Goal: Task Accomplishment & Management: Use online tool/utility

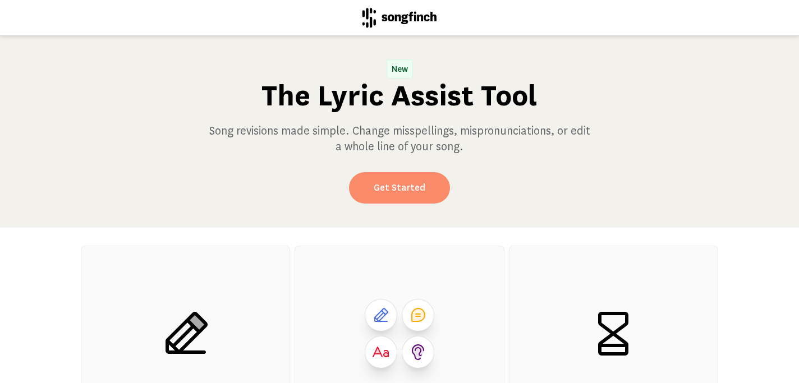
click at [426, 195] on link "Get Started" at bounding box center [399, 187] width 101 height 31
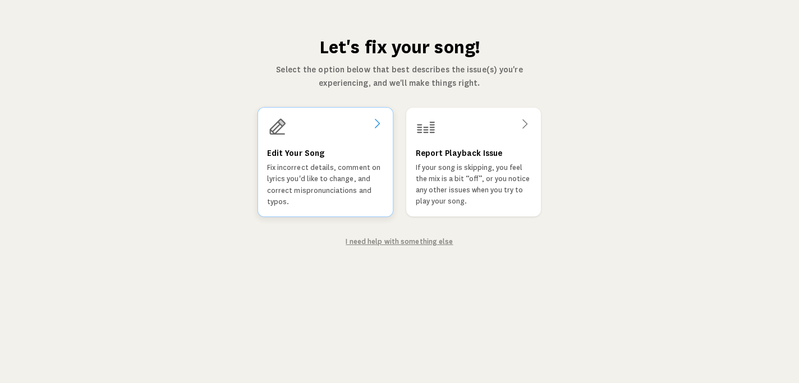
click at [355, 169] on p "Fix incorrect details, comment on lyrics you'd like to change, and correct misp…" at bounding box center [325, 184] width 117 height 45
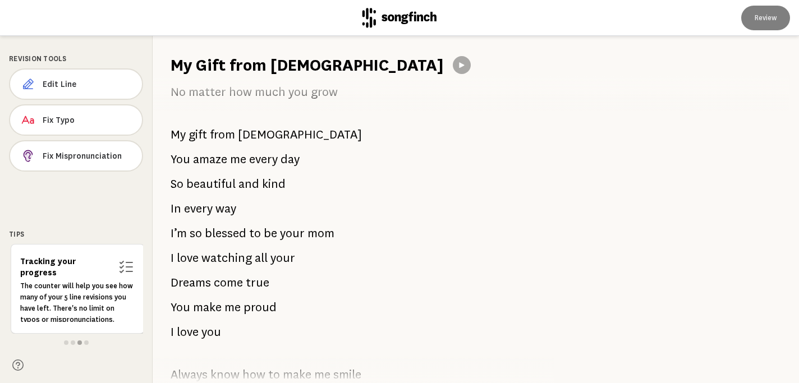
scroll to position [221, 0]
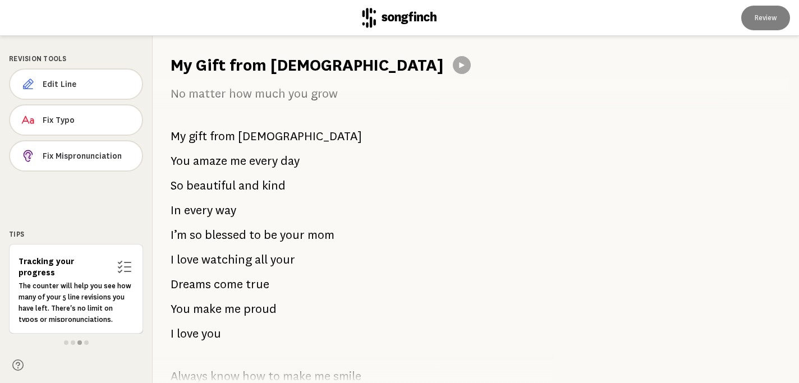
click at [265, 260] on span "all" at bounding box center [261, 260] width 13 height 22
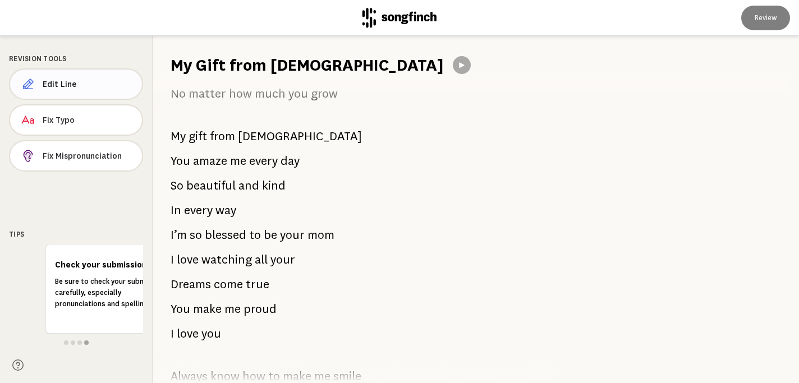
click at [112, 89] on button "Edit Line" at bounding box center [76, 83] width 134 height 31
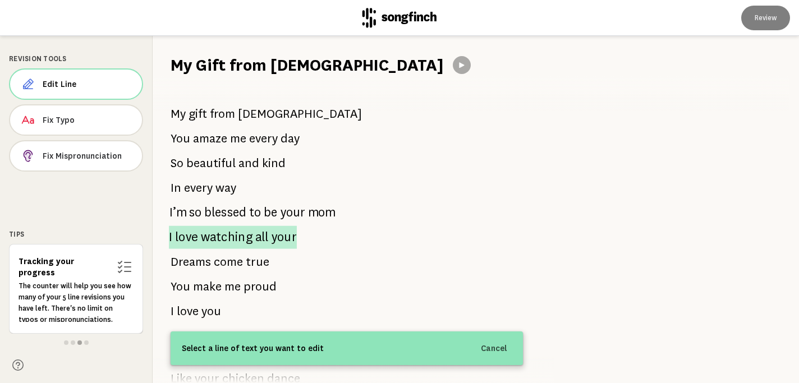
scroll to position [235, 0]
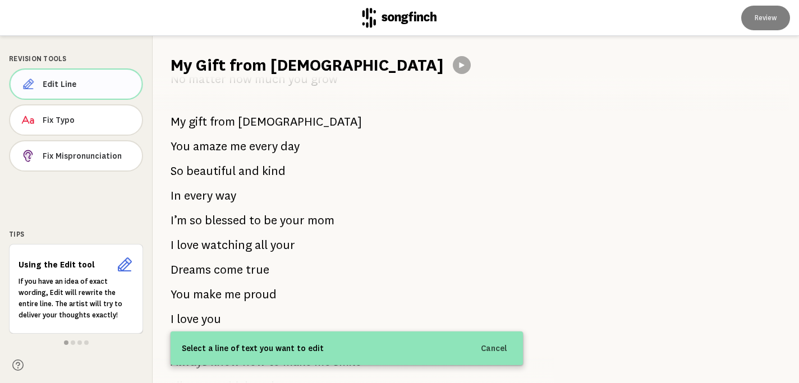
click at [108, 79] on span "Edit Line" at bounding box center [88, 84] width 90 height 11
click at [206, 247] on span "watching" at bounding box center [226, 245] width 52 height 24
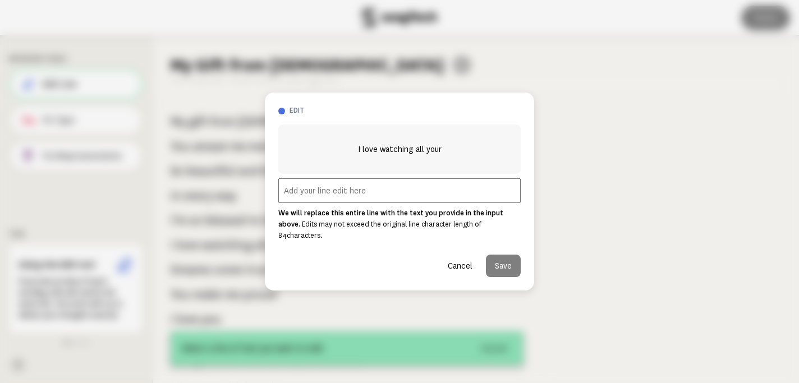
click at [286, 202] on input "text" at bounding box center [399, 190] width 242 height 25
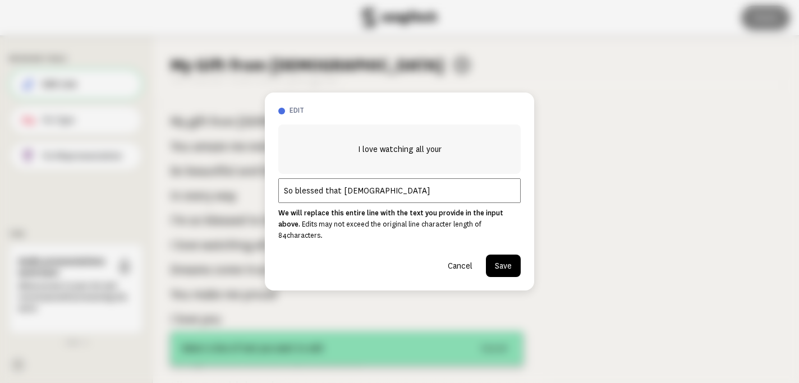
type input "So blessed that God"
click at [494, 255] on button "Save" at bounding box center [503, 266] width 35 height 22
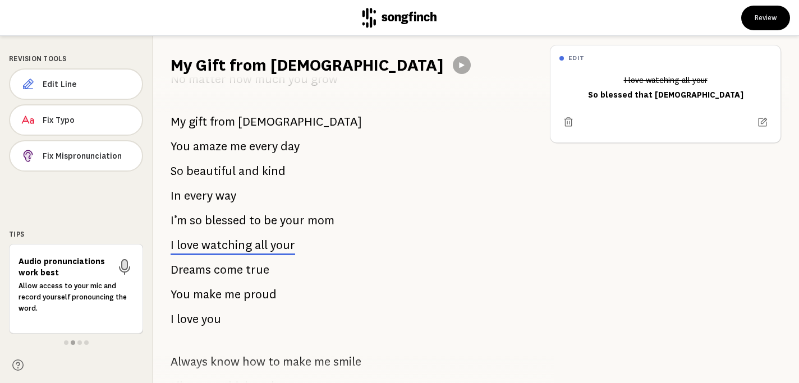
click at [228, 268] on span "come" at bounding box center [228, 270] width 29 height 22
click at [112, 89] on span "Edit Line" at bounding box center [88, 84] width 90 height 11
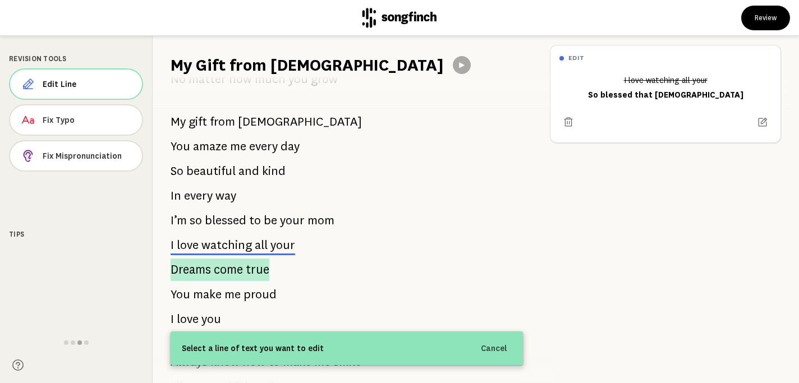
click at [232, 272] on span "come" at bounding box center [228, 270] width 29 height 22
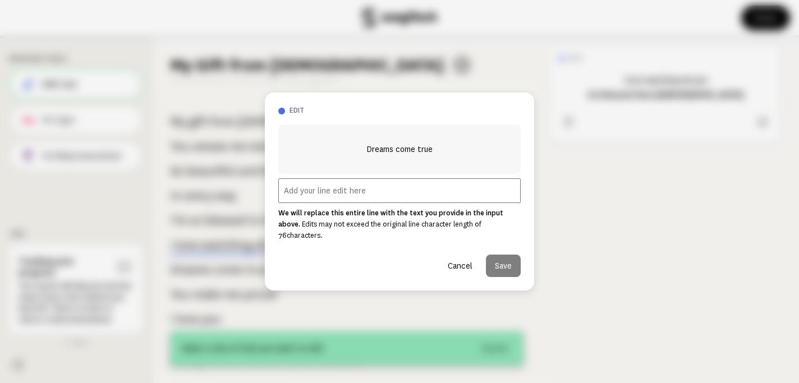
click at [319, 201] on input "text" at bounding box center [399, 190] width 242 height 25
type input "Kissed you on your head"
click at [516, 258] on button "Save" at bounding box center [503, 266] width 35 height 22
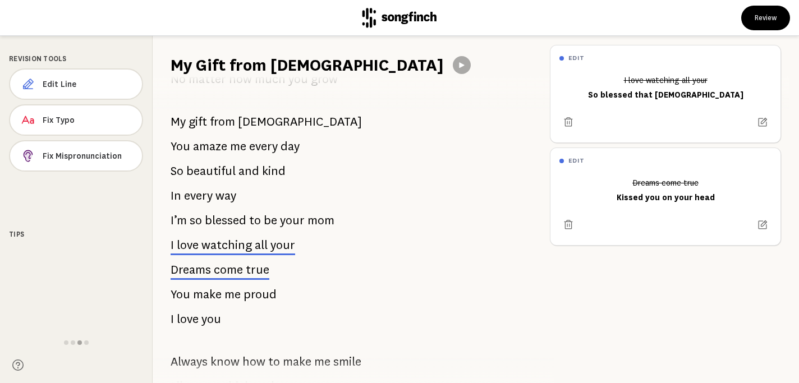
click at [203, 296] on span "make" at bounding box center [207, 294] width 29 height 22
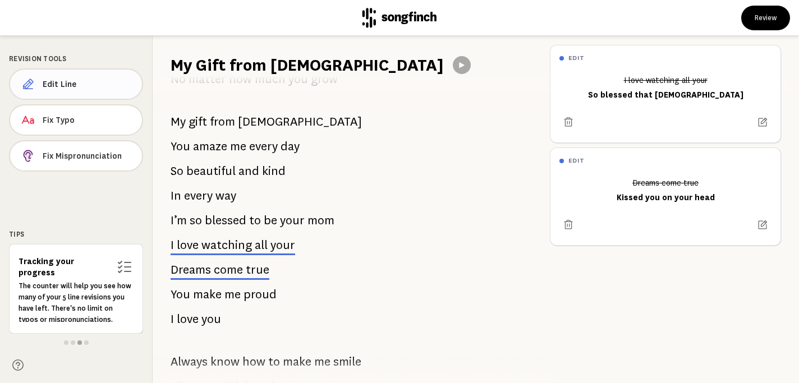
click at [103, 88] on span "Edit Line" at bounding box center [88, 84] width 90 height 11
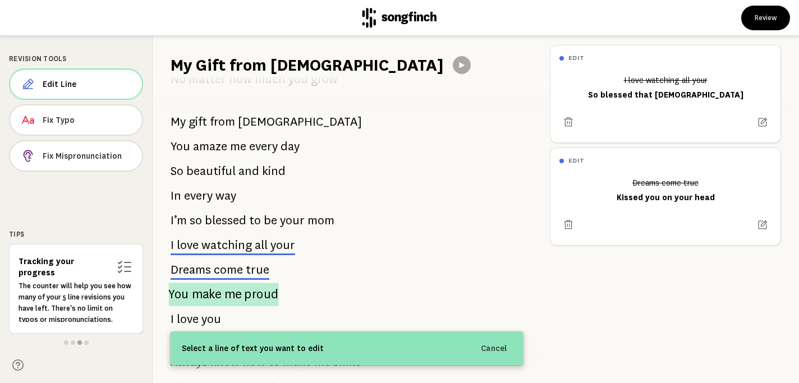
click at [204, 293] on span "make" at bounding box center [207, 295] width 30 height 24
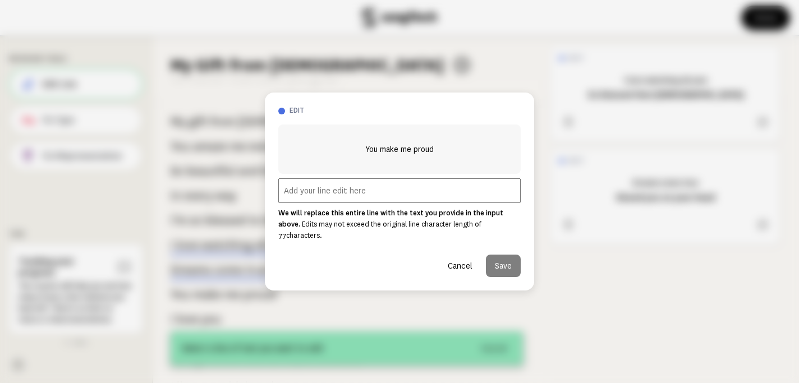
click at [443, 200] on input "text" at bounding box center [399, 190] width 242 height 25
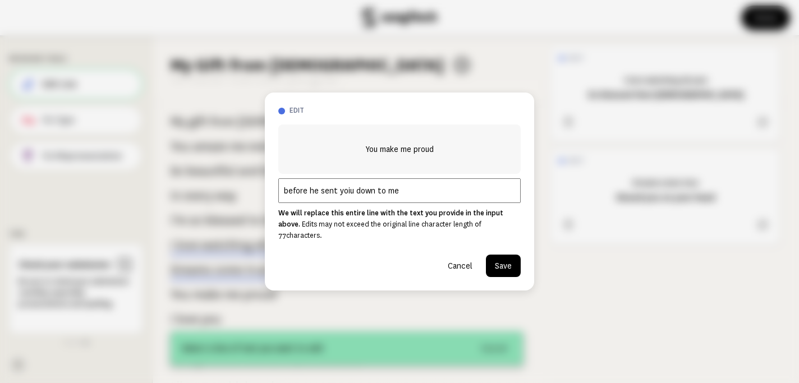
type input "before he sent yoiu down to me"
click at [514, 264] on button "Save" at bounding box center [503, 266] width 35 height 22
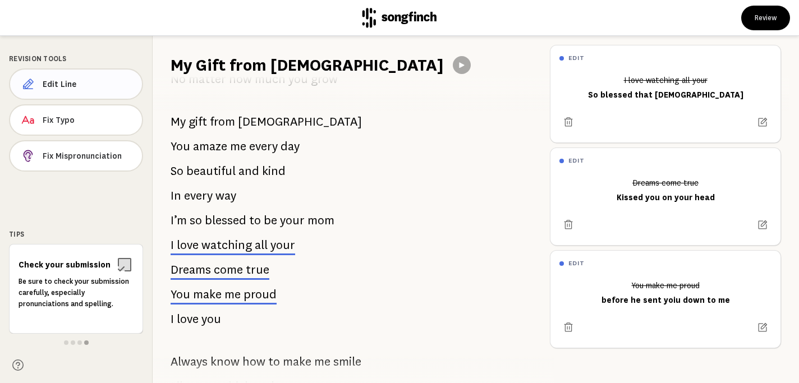
click at [113, 81] on span "Edit Line" at bounding box center [88, 84] width 90 height 11
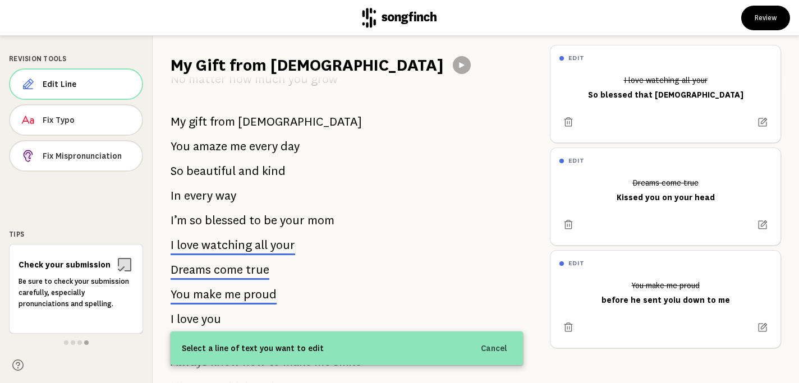
click at [242, 297] on p "You make me proud" at bounding box center [224, 294] width 106 height 22
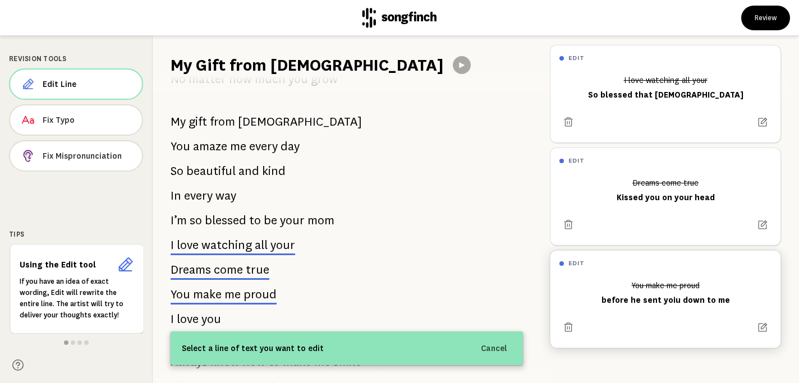
click at [273, 300] on span "proud" at bounding box center [260, 294] width 33 height 13
click at [766, 327] on icon at bounding box center [763, 327] width 9 height 9
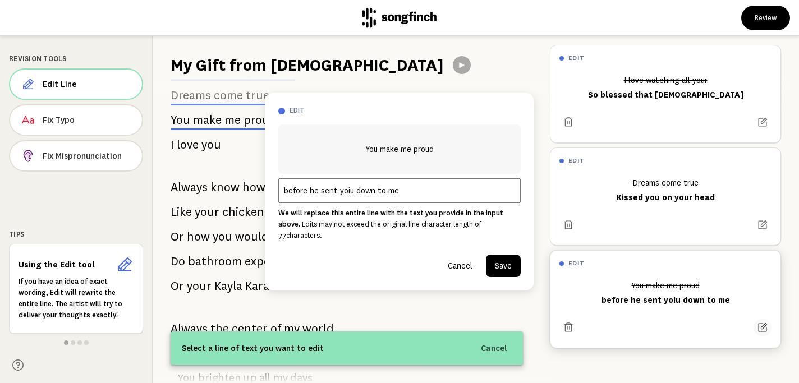
scroll to position [414, 0]
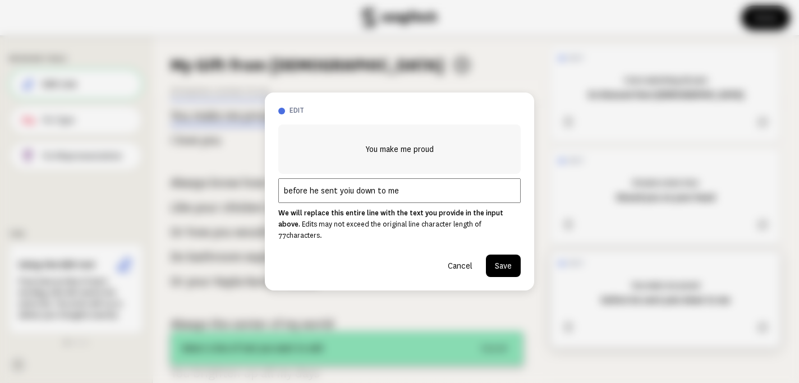
click at [347, 200] on input "before he sent yoiu down to me" at bounding box center [399, 190] width 242 height 25
type input "before he sent you down to me"
click at [504, 256] on button "Save" at bounding box center [503, 266] width 35 height 22
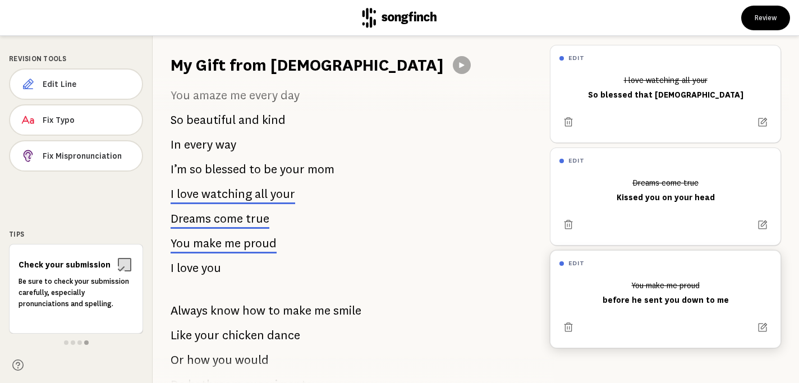
scroll to position [308, 0]
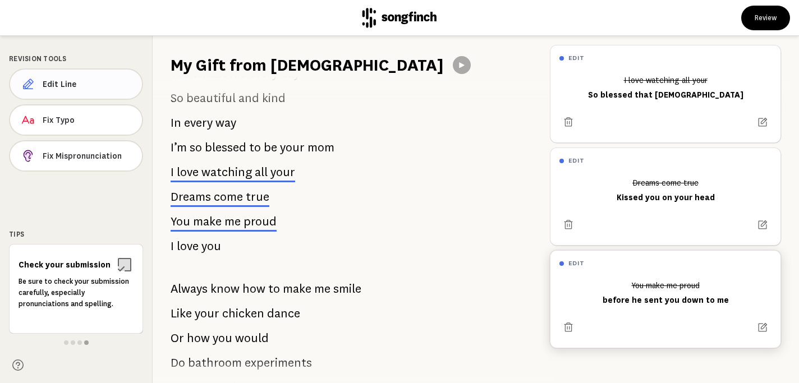
click at [107, 78] on button "Edit Line" at bounding box center [76, 83] width 134 height 31
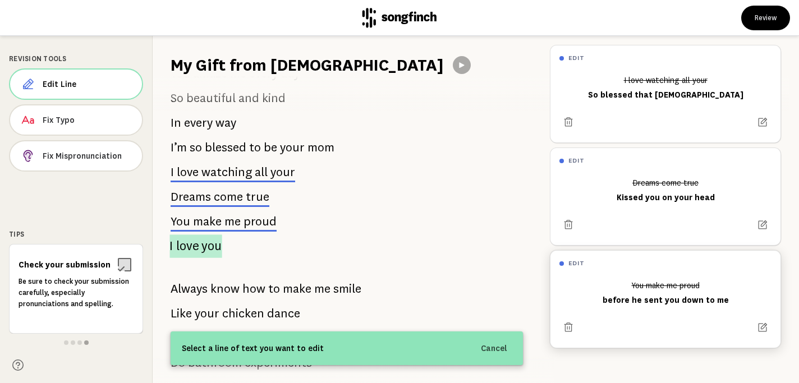
click at [179, 242] on span "love" at bounding box center [187, 247] width 22 height 24
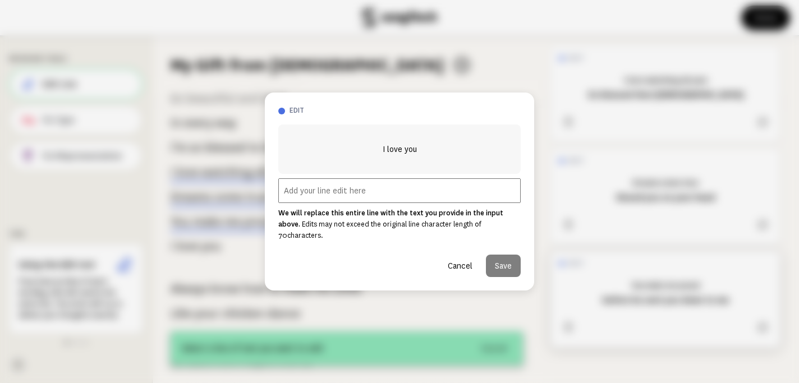
click at [288, 198] on input "text" at bounding box center [399, 190] width 242 height 25
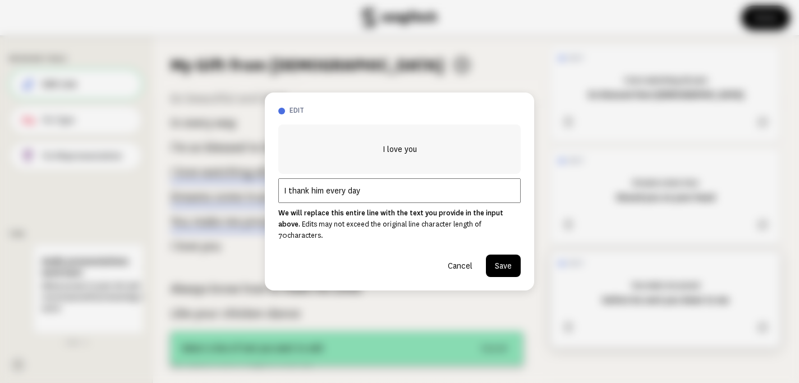
type input "I thank him every day"
click at [502, 260] on button "Save" at bounding box center [503, 266] width 35 height 22
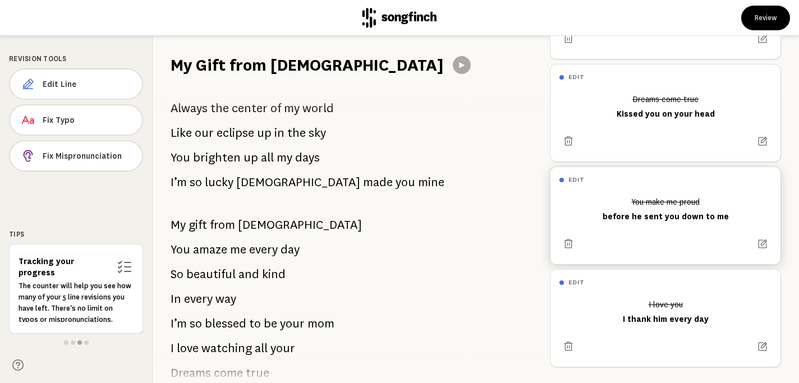
scroll to position [630, 0]
click at [764, 19] on button "Review" at bounding box center [765, 18] width 49 height 25
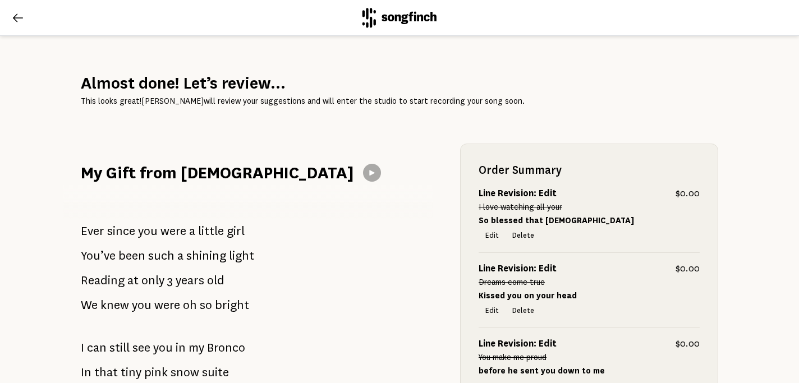
click at [19, 15] on icon at bounding box center [17, 17] width 13 height 13
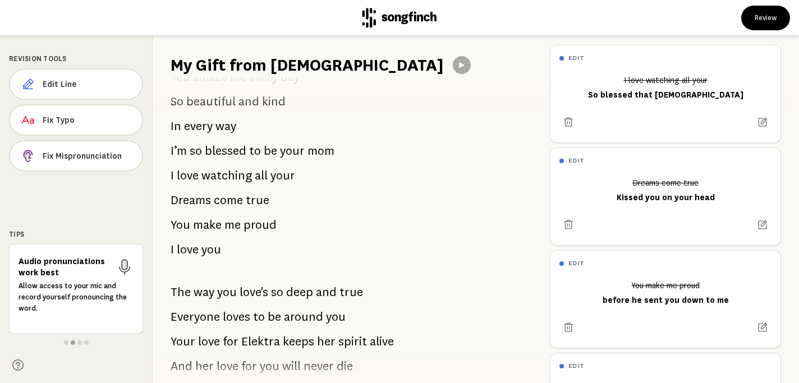
scroll to position [803, 0]
click at [281, 173] on span "your" at bounding box center [282, 175] width 25 height 22
click at [118, 81] on span "Edit Line" at bounding box center [88, 84] width 90 height 11
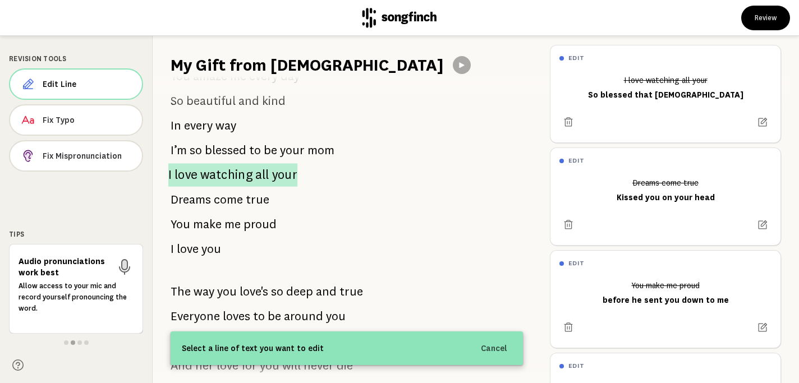
click at [214, 171] on span "watching" at bounding box center [226, 175] width 52 height 24
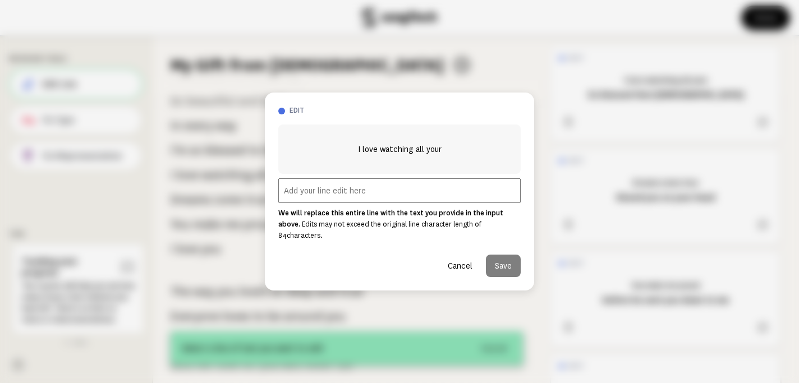
click at [337, 196] on input "text" at bounding box center [399, 190] width 242 height 25
type input "So blessed that God"
click at [513, 261] on button "Save" at bounding box center [503, 266] width 35 height 22
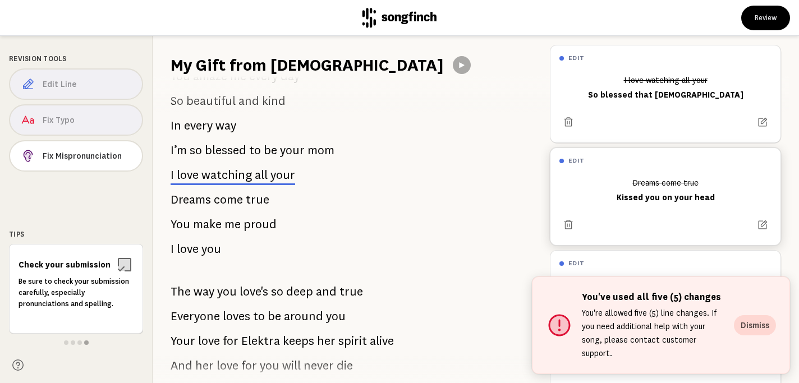
scroll to position [54, 0]
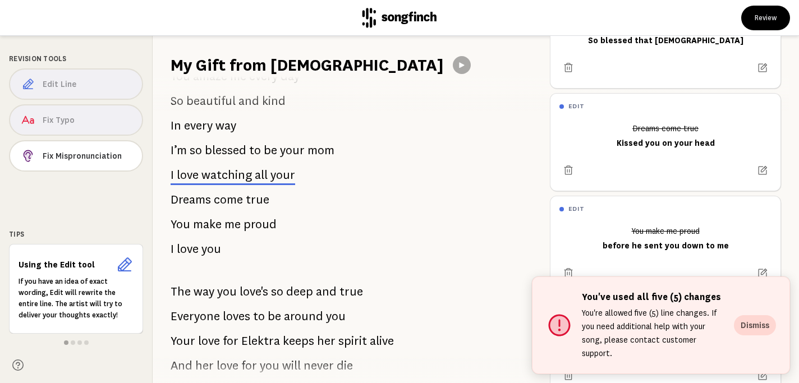
click at [233, 201] on span "come" at bounding box center [228, 200] width 29 height 22
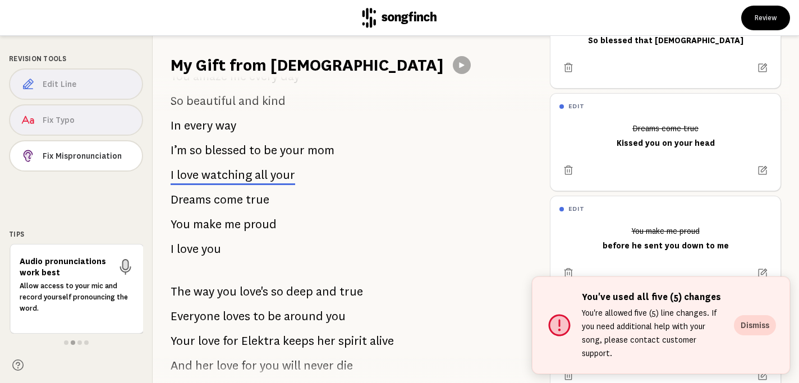
click at [87, 84] on div "Edit Line Fix Typo Fix Mispronunciation" at bounding box center [76, 122] width 134 height 108
click at [189, 203] on span "Dreams" at bounding box center [191, 200] width 40 height 22
click at [122, 91] on div "Edit Line Fix Typo Fix Mispronunciation" at bounding box center [76, 122] width 134 height 108
click at [755, 333] on button "Dismiss" at bounding box center [755, 325] width 42 height 20
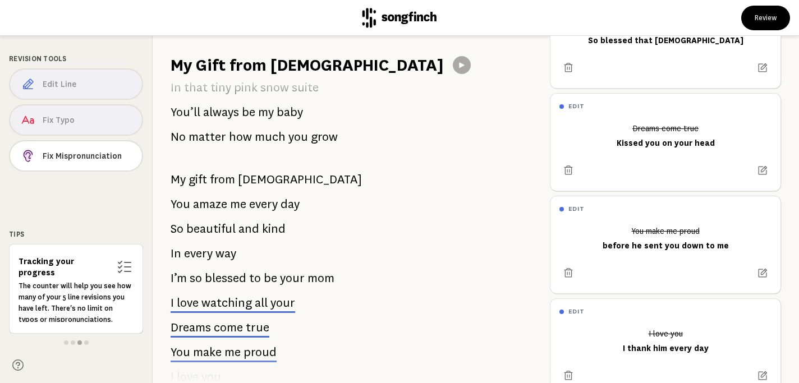
scroll to position [0, 0]
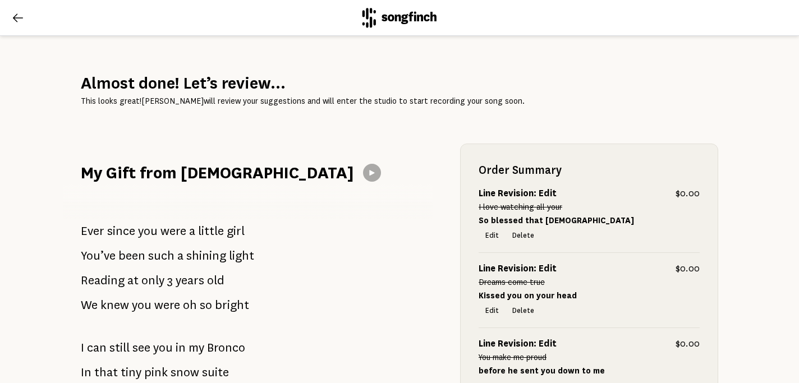
click at [17, 22] on icon at bounding box center [17, 17] width 13 height 13
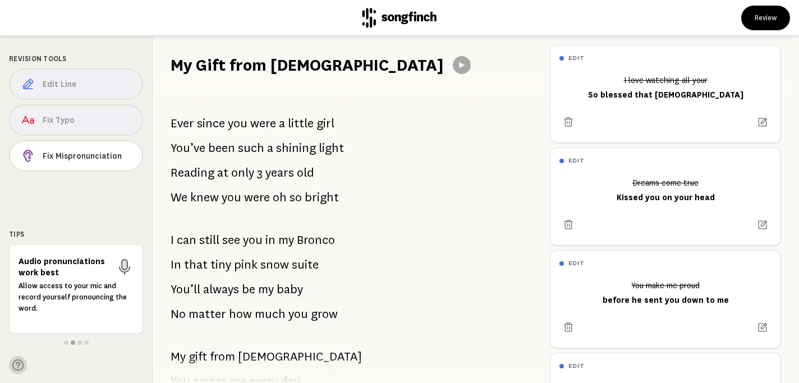
click at [19, 361] on icon at bounding box center [17, 365] width 11 height 11
click at [15, 365] on icon at bounding box center [17, 365] width 11 height 11
